Goal: Task Accomplishment & Management: Complete application form

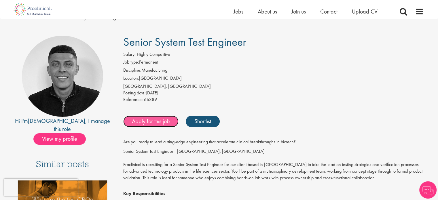
click at [152, 124] on link "Apply for this job" at bounding box center [150, 122] width 55 height 12
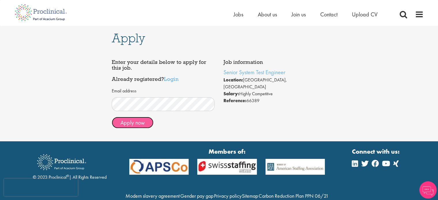
click at [143, 119] on button "Apply now" at bounding box center [133, 123] width 42 height 12
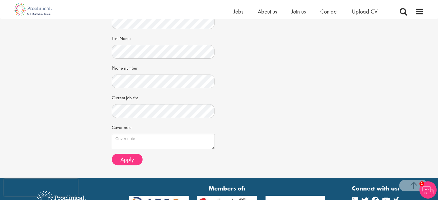
scroll to position [115, 0]
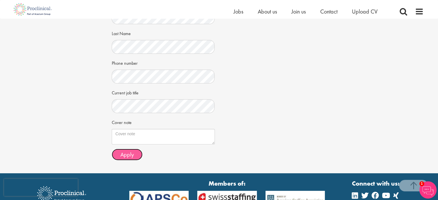
click at [132, 149] on button "Apply" at bounding box center [127, 155] width 31 height 12
